Goal: Transaction & Acquisition: Purchase product/service

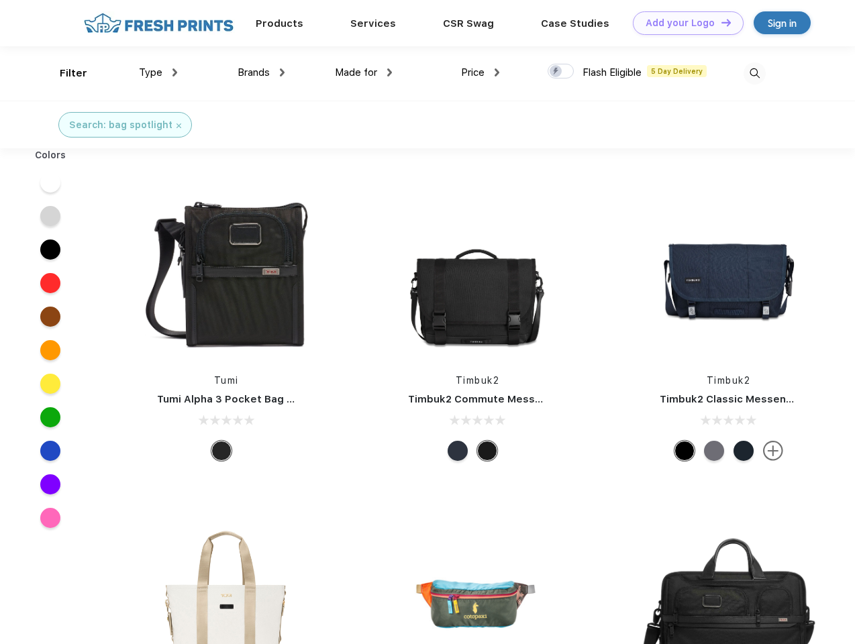
click at [683, 23] on link "Add your Logo Design Tool" at bounding box center [688, 22] width 111 height 23
click at [0, 0] on div "Design Tool" at bounding box center [0, 0] width 0 height 0
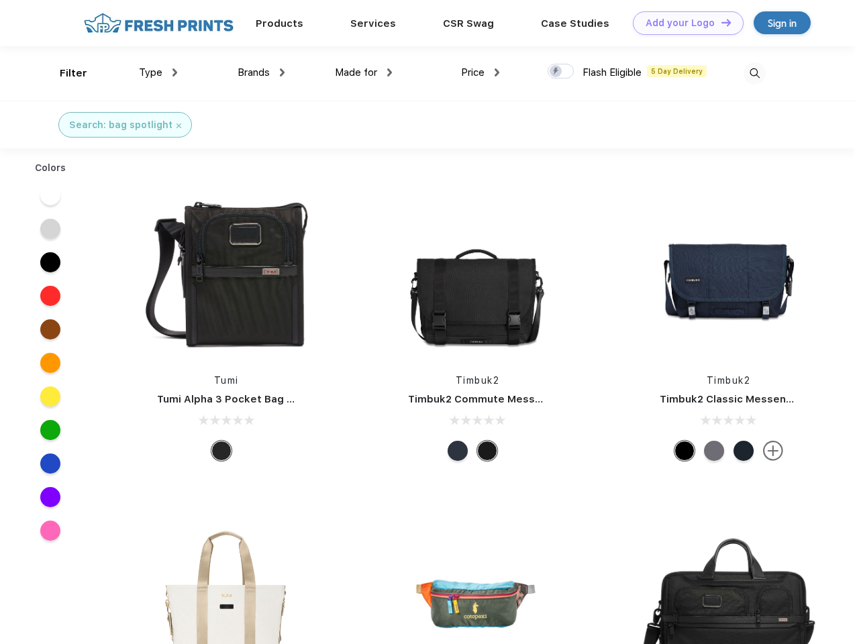
click at [720, 22] on link "Add your Logo Design Tool" at bounding box center [688, 22] width 111 height 23
click at [64, 73] on div "Filter" at bounding box center [74, 73] width 28 height 15
click at [158, 72] on span "Type" at bounding box center [150, 72] width 23 height 12
click at [261, 72] on span "Brands" at bounding box center [254, 72] width 32 height 12
click at [364, 72] on span "Made for" at bounding box center [356, 72] width 42 height 12
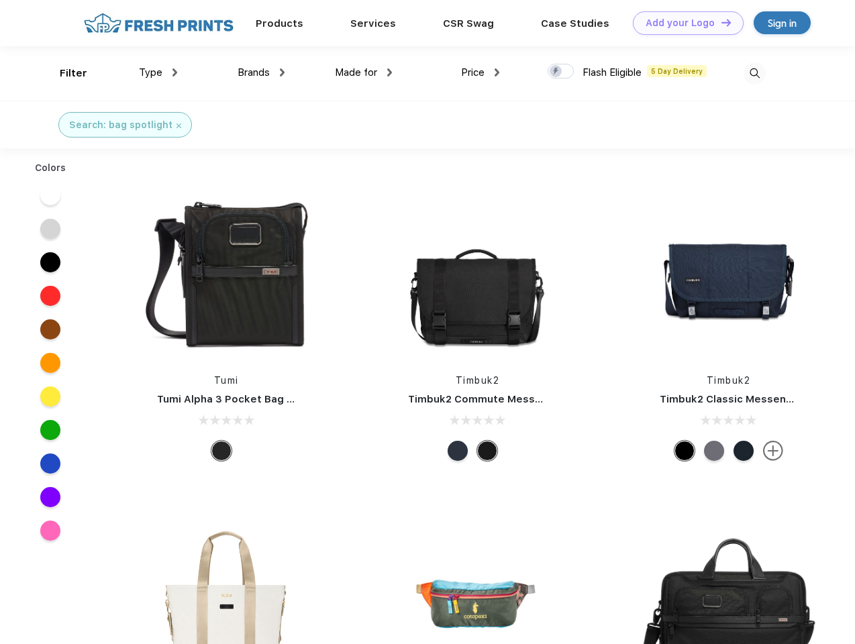
click at [481, 72] on span "Price" at bounding box center [472, 72] width 23 height 12
click at [561, 72] on div at bounding box center [561, 71] width 26 height 15
click at [556, 72] on input "checkbox" at bounding box center [552, 67] width 9 height 9
click at [754, 73] on img at bounding box center [755, 73] width 22 height 22
